Goal: Information Seeking & Learning: Learn about a topic

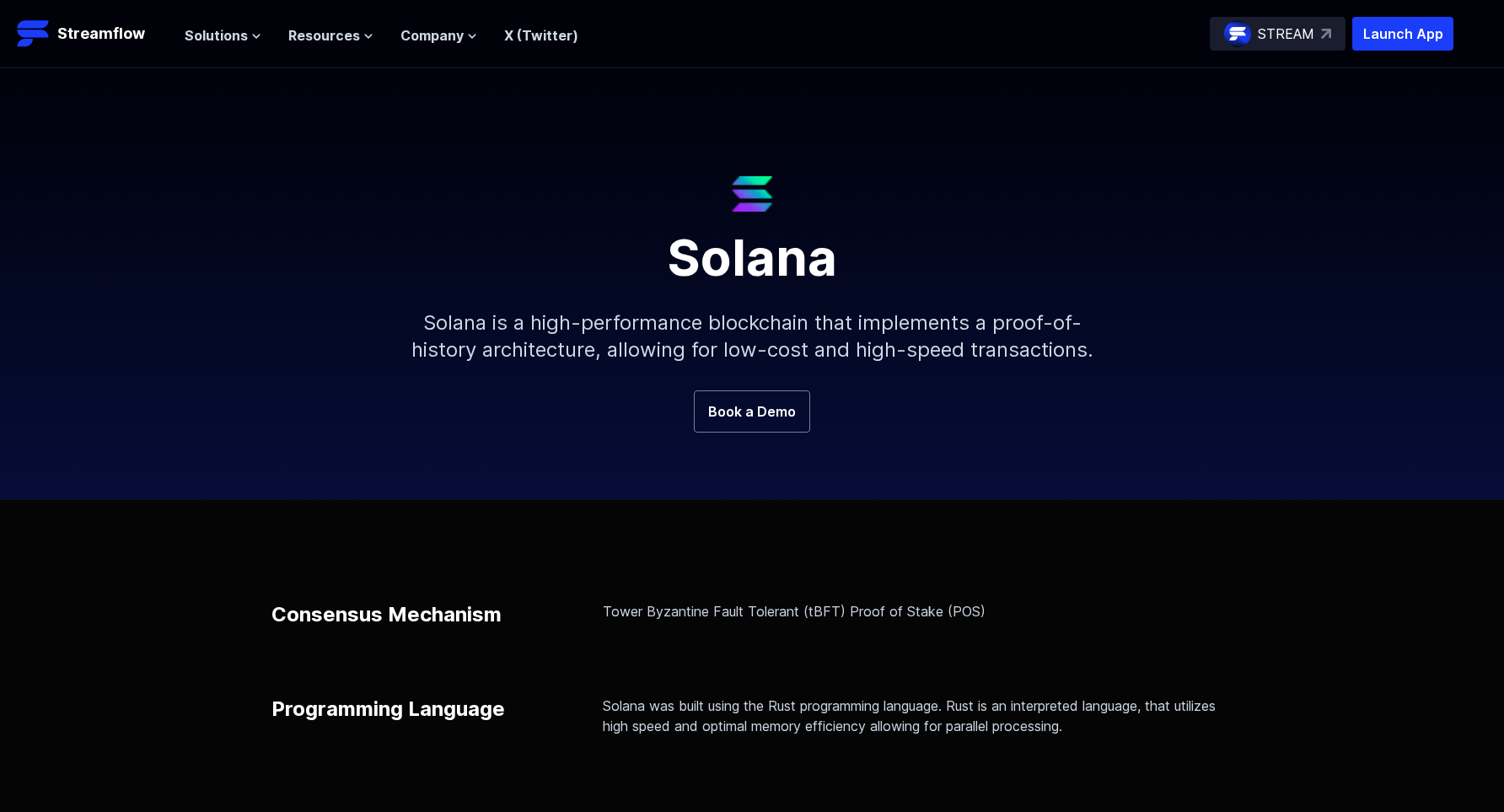
scroll to position [406, 0]
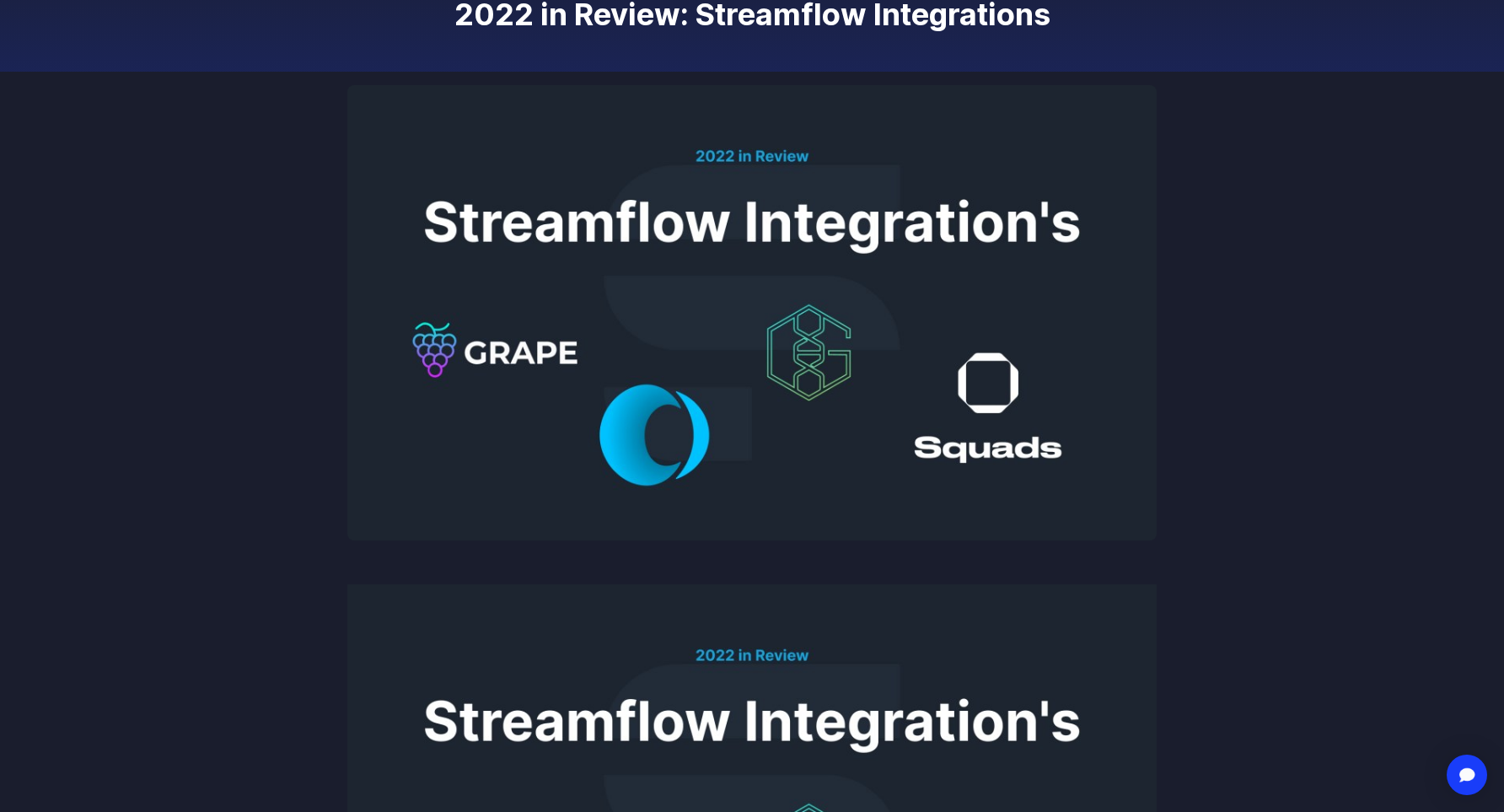
scroll to position [84, 0]
